Goal: Task Accomplishment & Management: Use online tool/utility

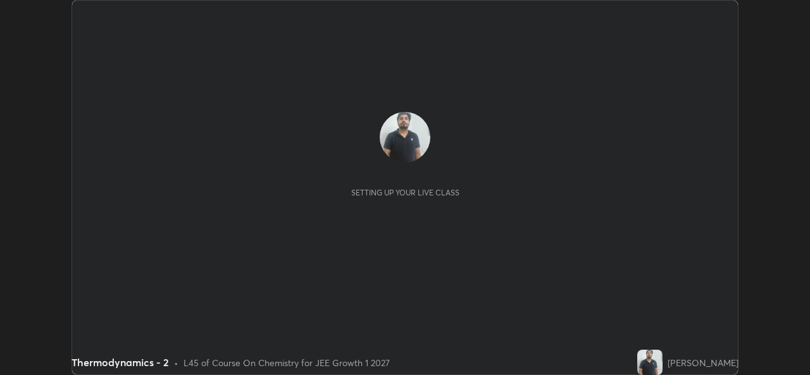
scroll to position [375, 810]
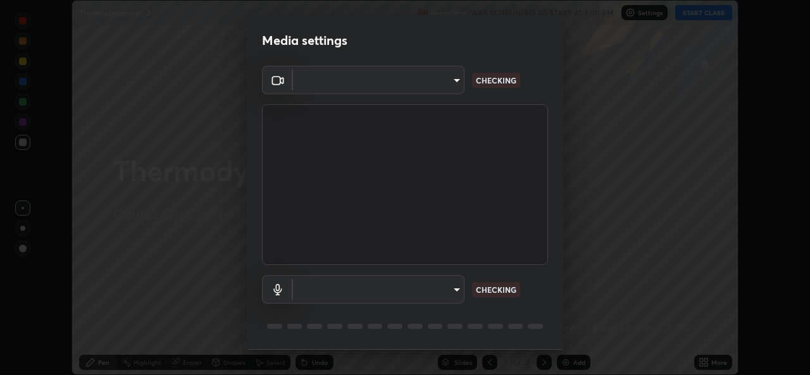
type input "01ba4e230c86726ed3cc2c83bf33541f2a1f81fc79d1918fb88ff4b5df00a70d"
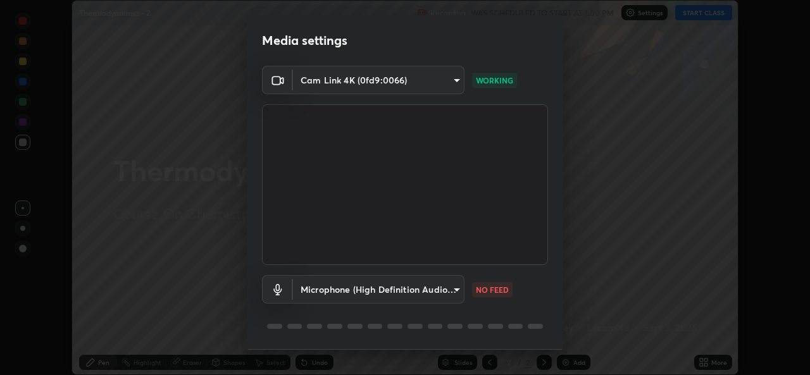
click at [393, 292] on body "Erase all Thermodynamics - 2 Recording WAS SCHEDULED TO START AT 1:00 PM Settin…" at bounding box center [405, 187] width 810 height 375
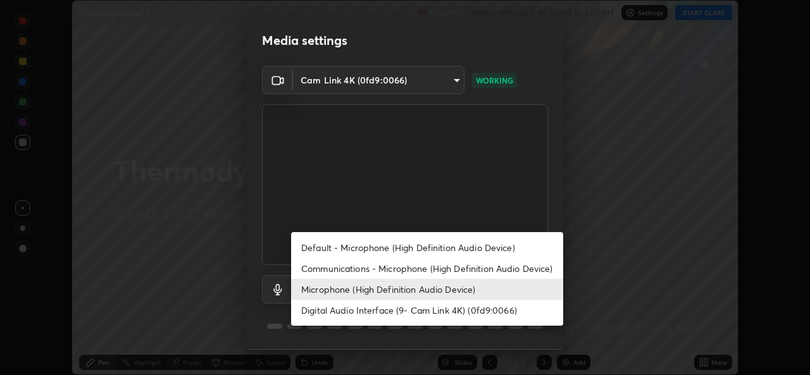
click at [378, 260] on li "Communications - Microphone (High Definition Audio Device)" at bounding box center [427, 268] width 272 height 21
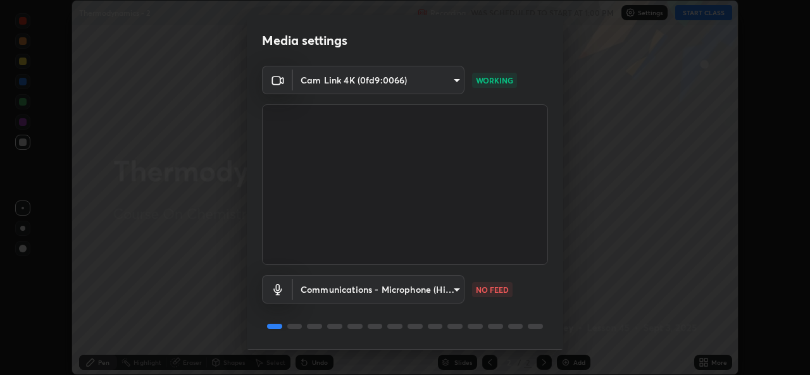
click at [365, 292] on body "Erase all Thermodynamics - 2 Recording WAS SCHEDULED TO START AT 1:00 PM Settin…" at bounding box center [405, 187] width 810 height 375
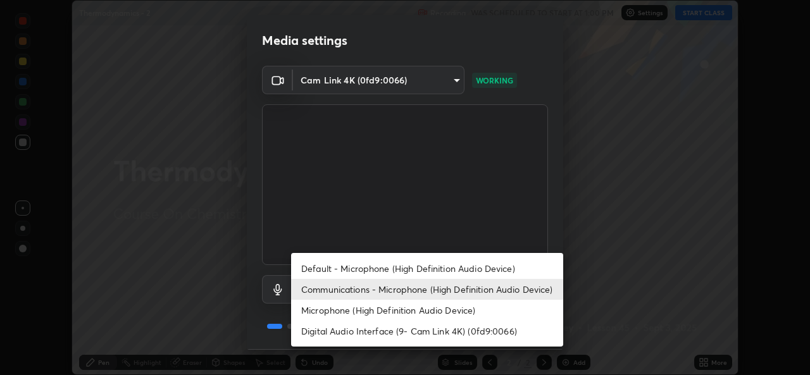
click at [341, 313] on li "Microphone (High Definition Audio Device)" at bounding box center [427, 310] width 272 height 21
type input "49b0a6df07a429b4aa0e143735b31e2a272de4ae34d33bd193cbc4de7c554cfd"
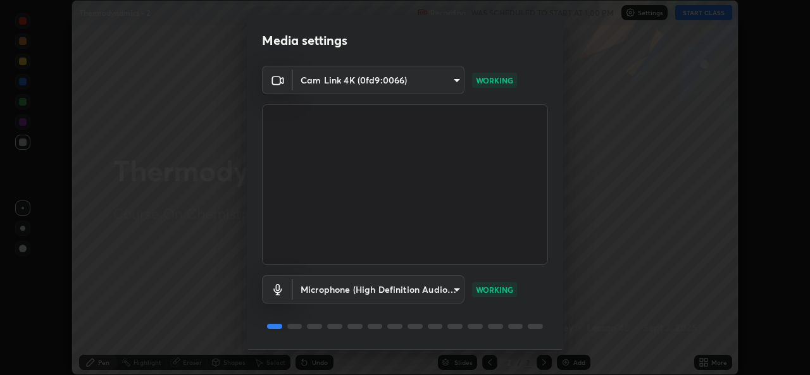
scroll to position [40, 0]
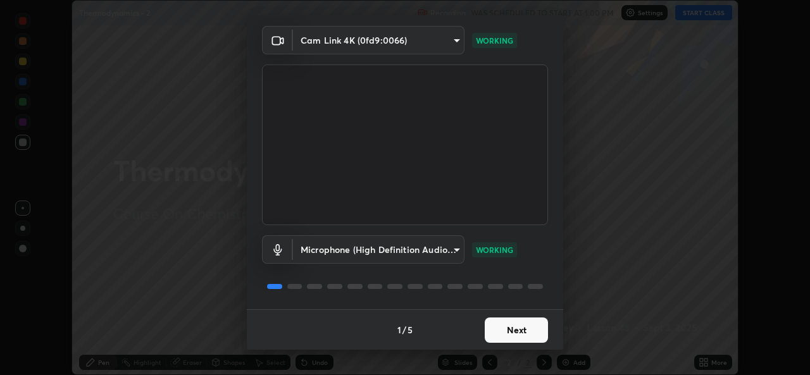
click at [524, 331] on button "Next" at bounding box center [516, 330] width 63 height 25
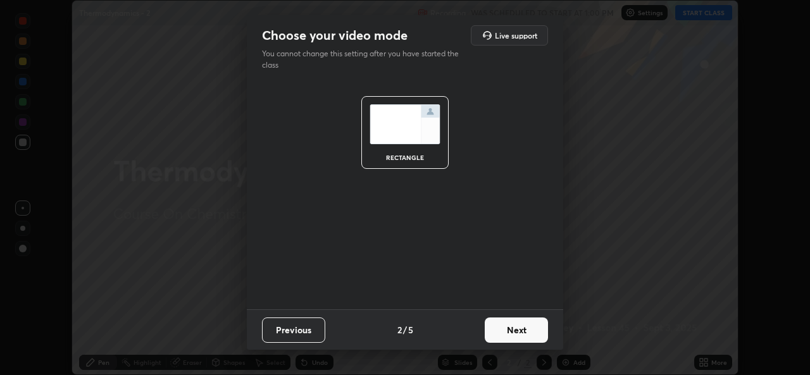
scroll to position [0, 0]
click at [527, 332] on button "Next" at bounding box center [516, 330] width 63 height 25
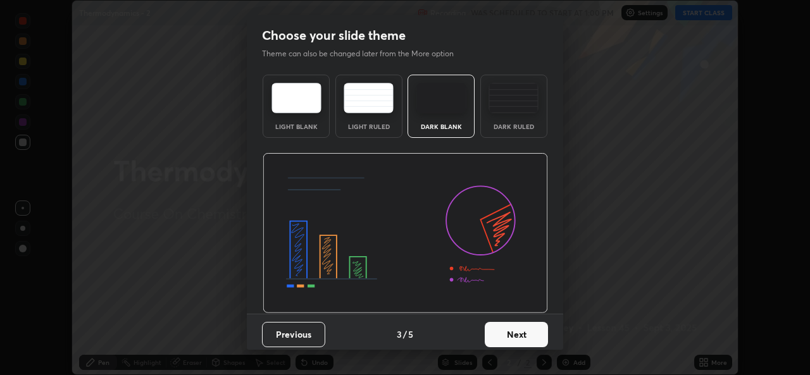
click at [530, 332] on button "Next" at bounding box center [516, 334] width 63 height 25
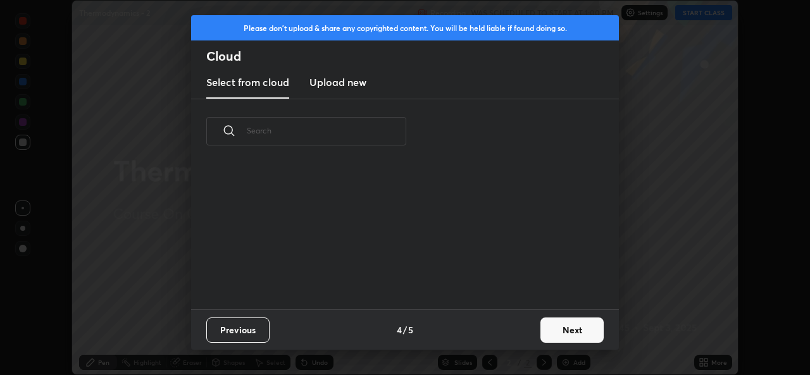
click at [569, 332] on button "Next" at bounding box center [572, 330] width 63 height 25
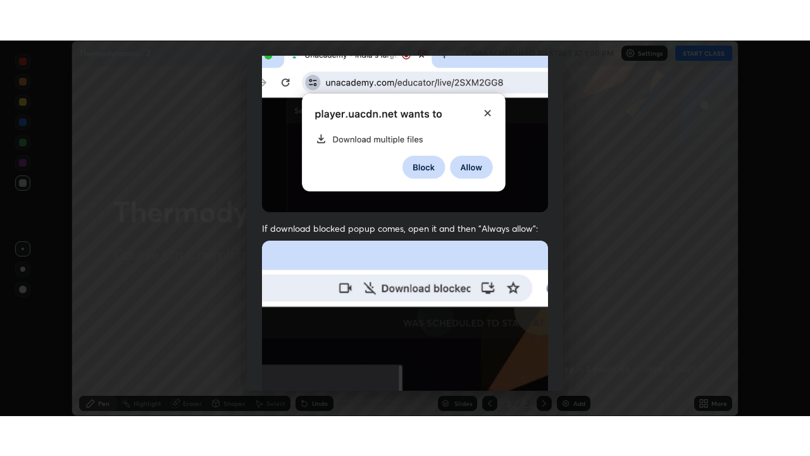
scroll to position [298, 0]
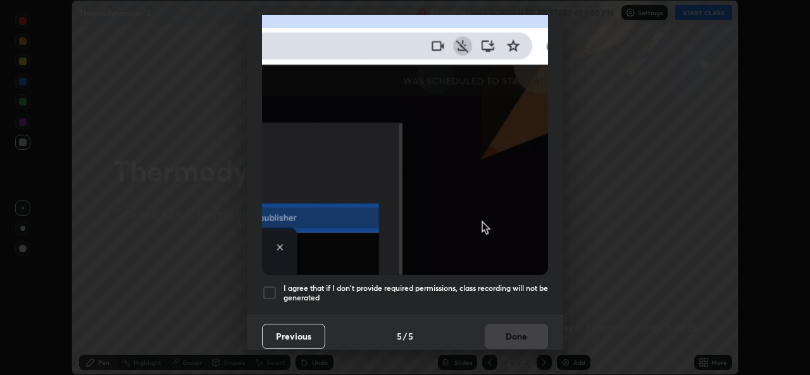
click at [266, 291] on div at bounding box center [269, 292] width 15 height 15
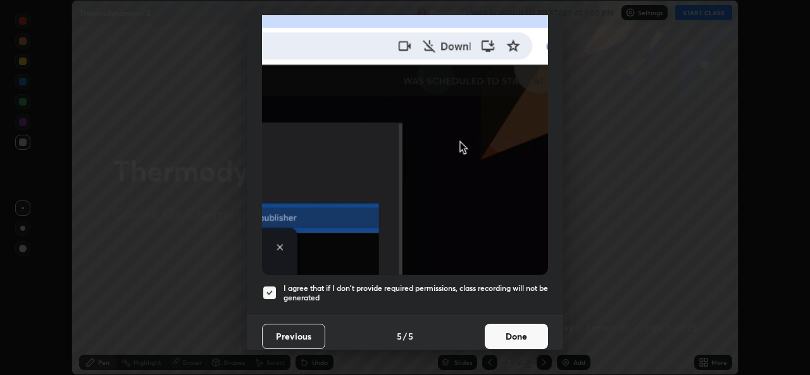
click at [515, 332] on button "Done" at bounding box center [516, 336] width 63 height 25
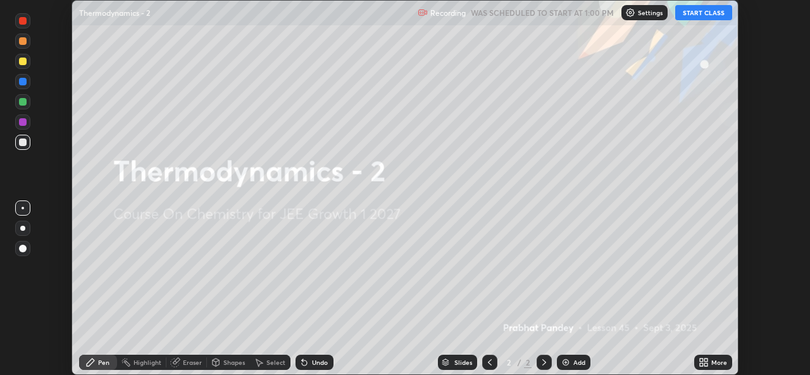
click at [698, 13] on button "START CLASS" at bounding box center [703, 12] width 57 height 15
click at [705, 365] on icon at bounding box center [706, 364] width 3 height 3
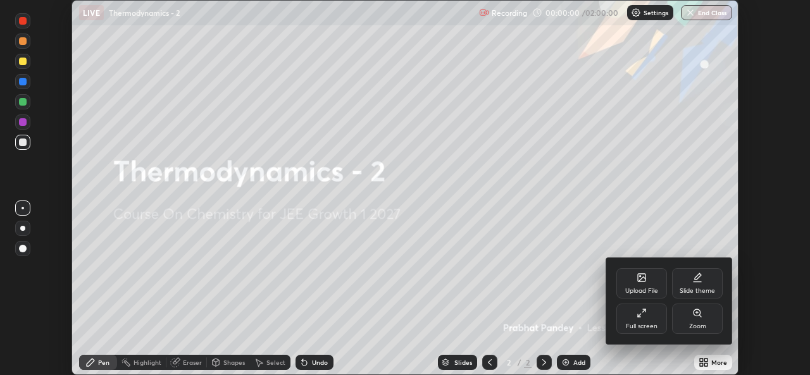
click at [642, 320] on div "Full screen" at bounding box center [642, 319] width 51 height 30
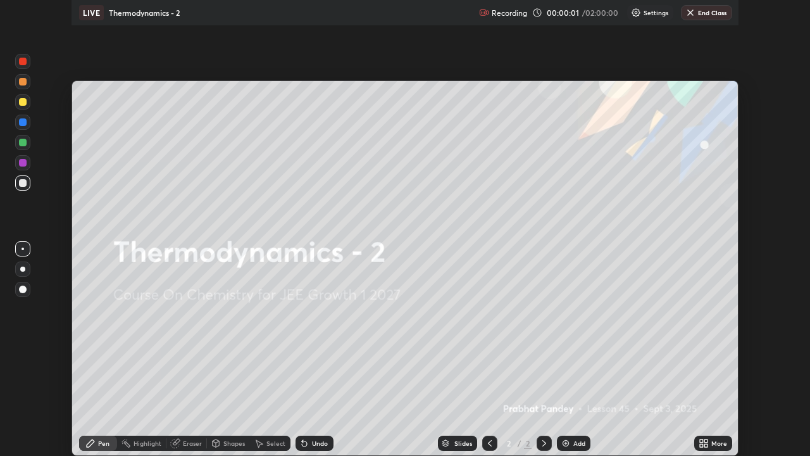
scroll to position [456, 810]
